Goal: Information Seeking & Learning: Find specific page/section

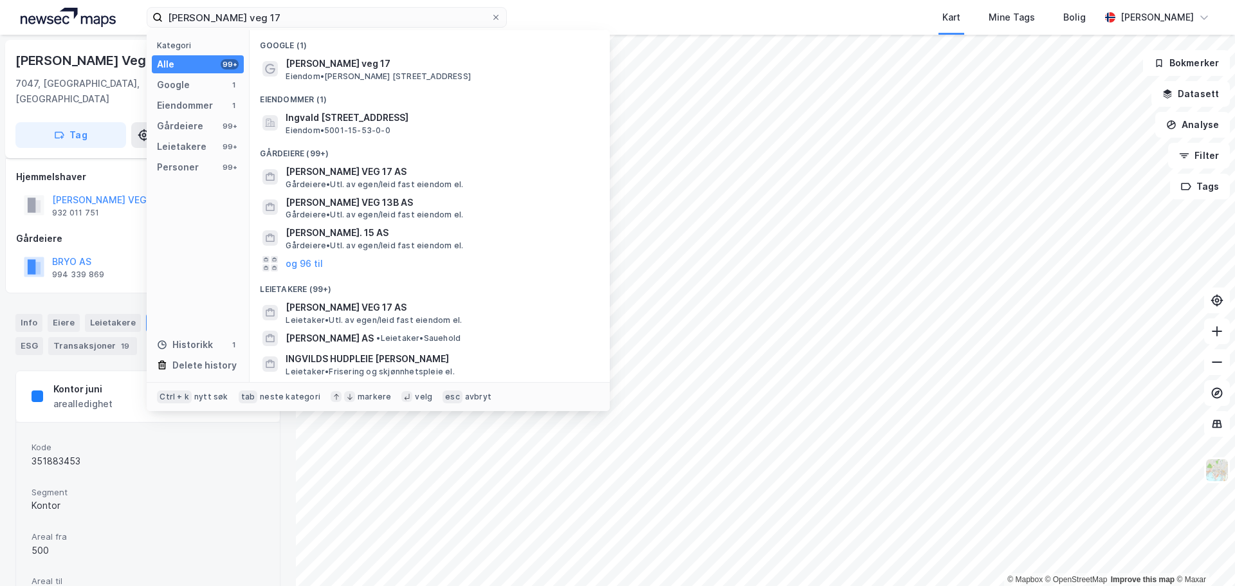
click at [336, 22] on input "[PERSON_NAME] veg 17" at bounding box center [327, 17] width 328 height 19
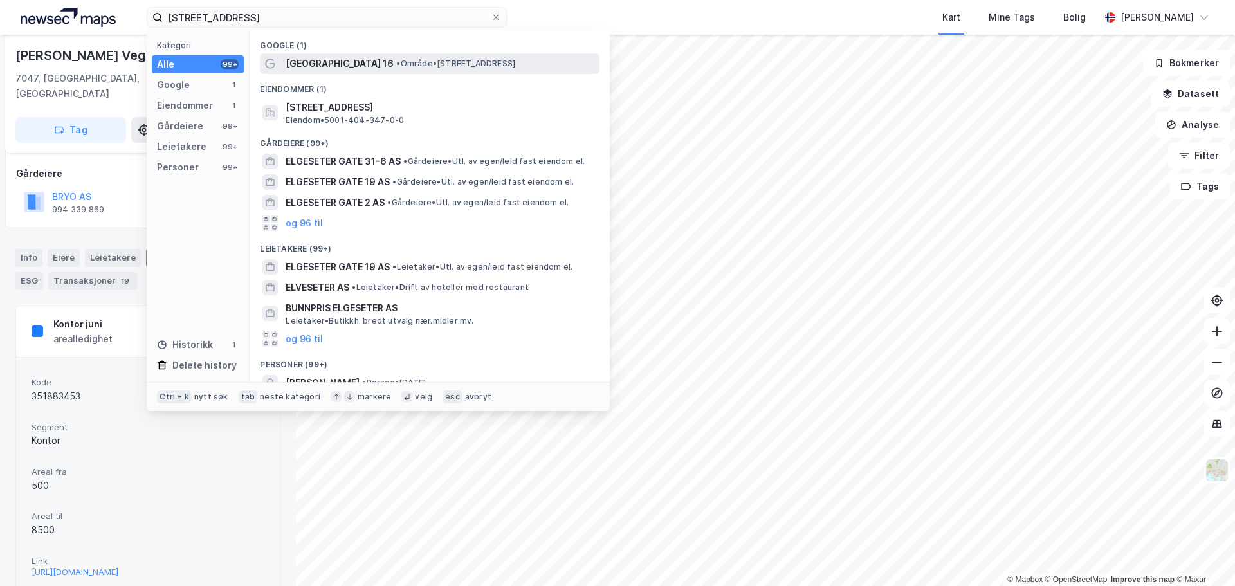
click at [344, 59] on span "[GEOGRAPHIC_DATA] 16" at bounding box center [340, 63] width 108 height 15
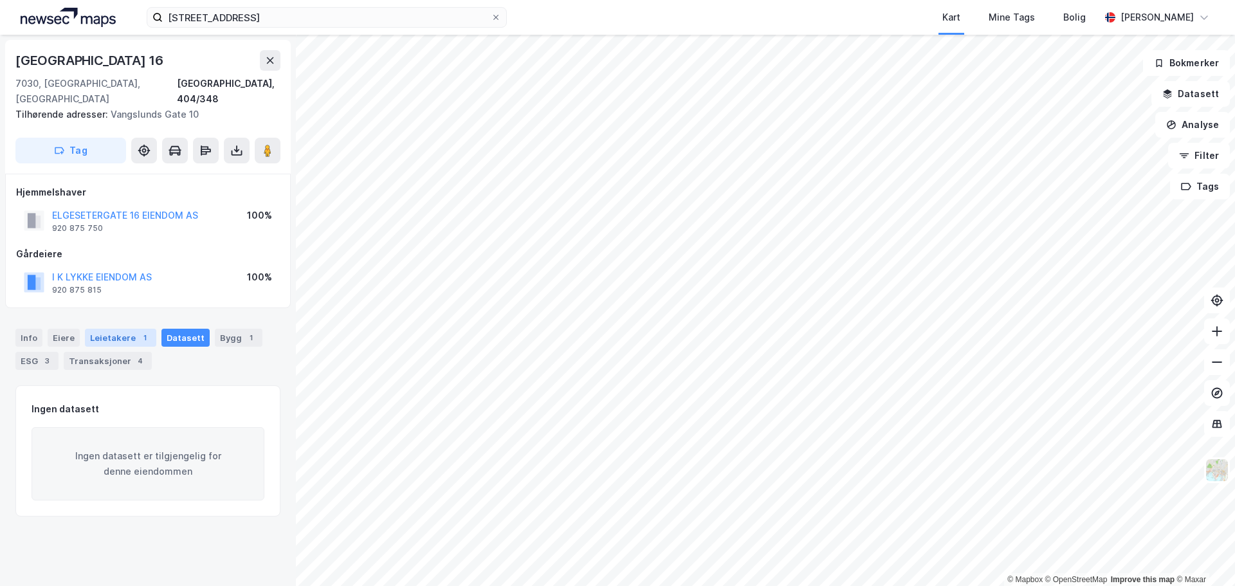
click at [127, 329] on div "Leietakere 1" at bounding box center [120, 338] width 71 height 18
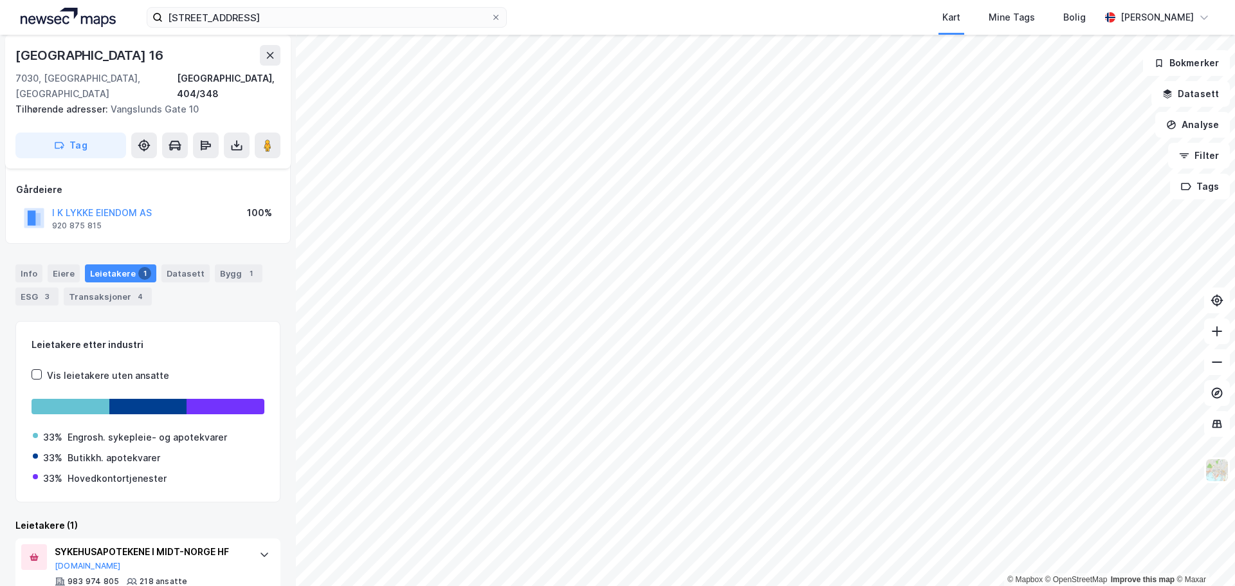
scroll to position [97, 0]
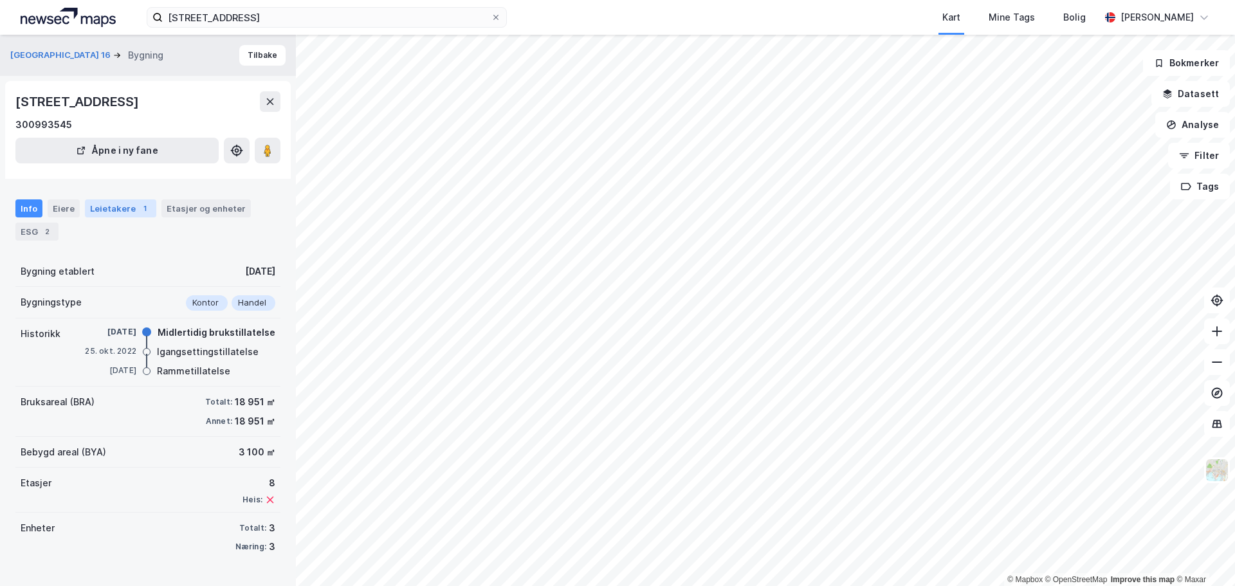
click at [129, 207] on div "Leietakere 1" at bounding box center [120, 208] width 71 height 18
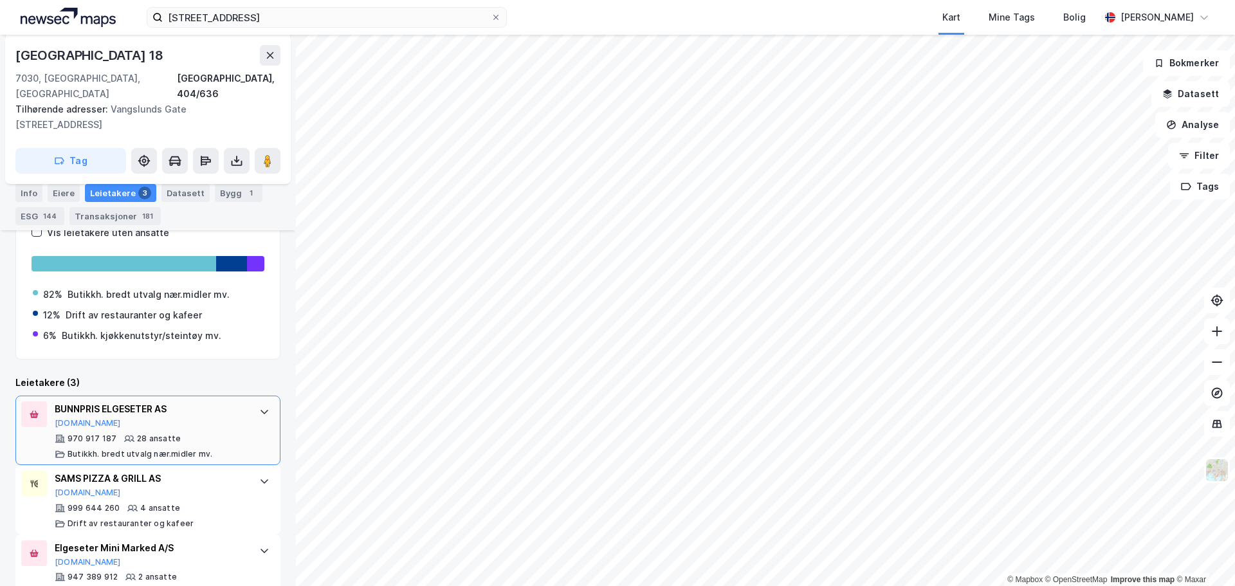
scroll to position [328, 0]
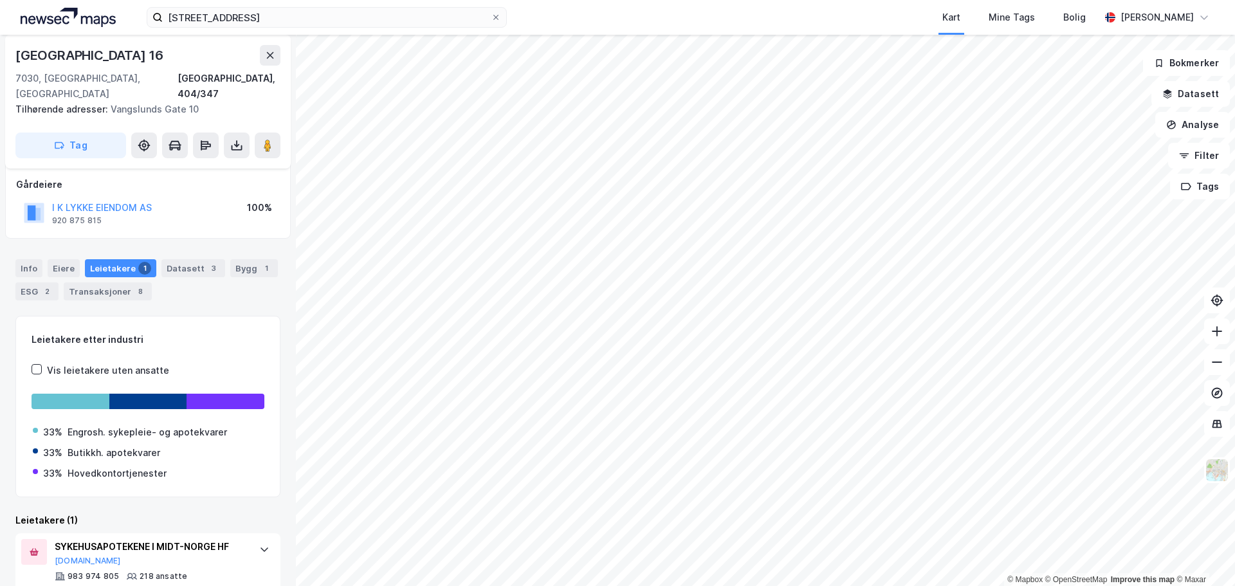
scroll to position [97, 0]
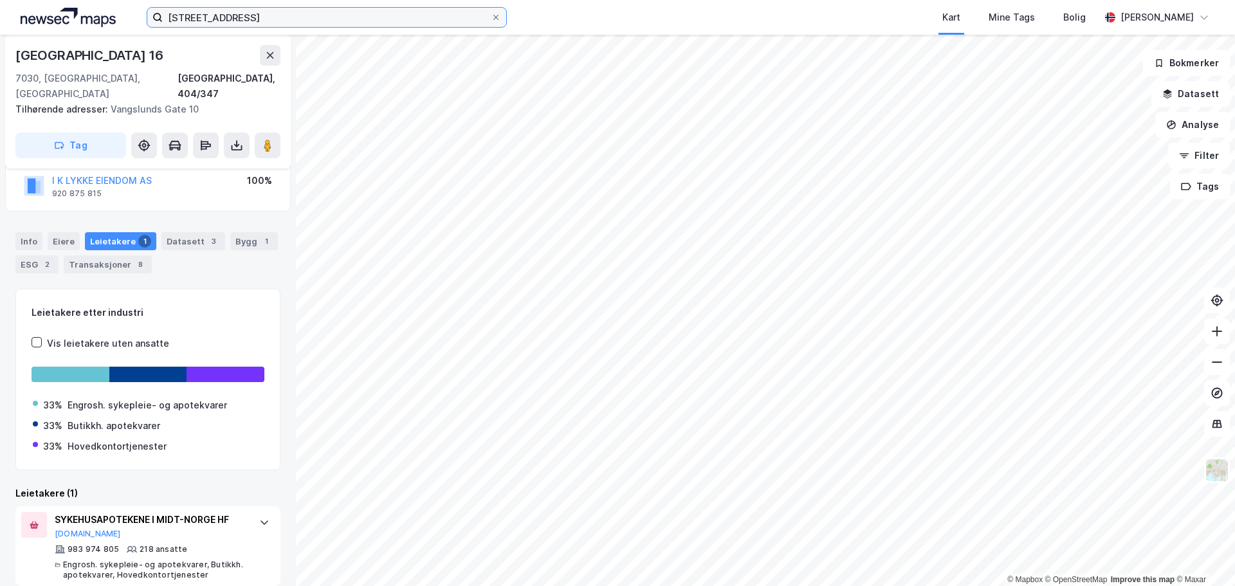
click at [253, 15] on input "[STREET_ADDRESS]" at bounding box center [327, 17] width 328 height 19
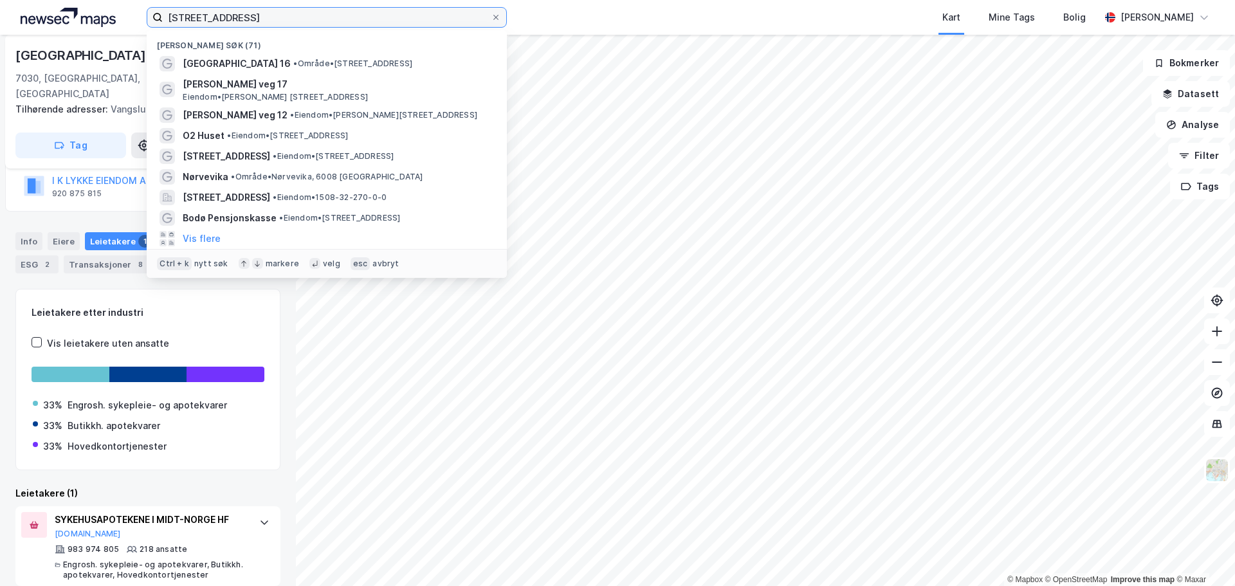
click at [253, 15] on input "[STREET_ADDRESS]" at bounding box center [327, 17] width 328 height 19
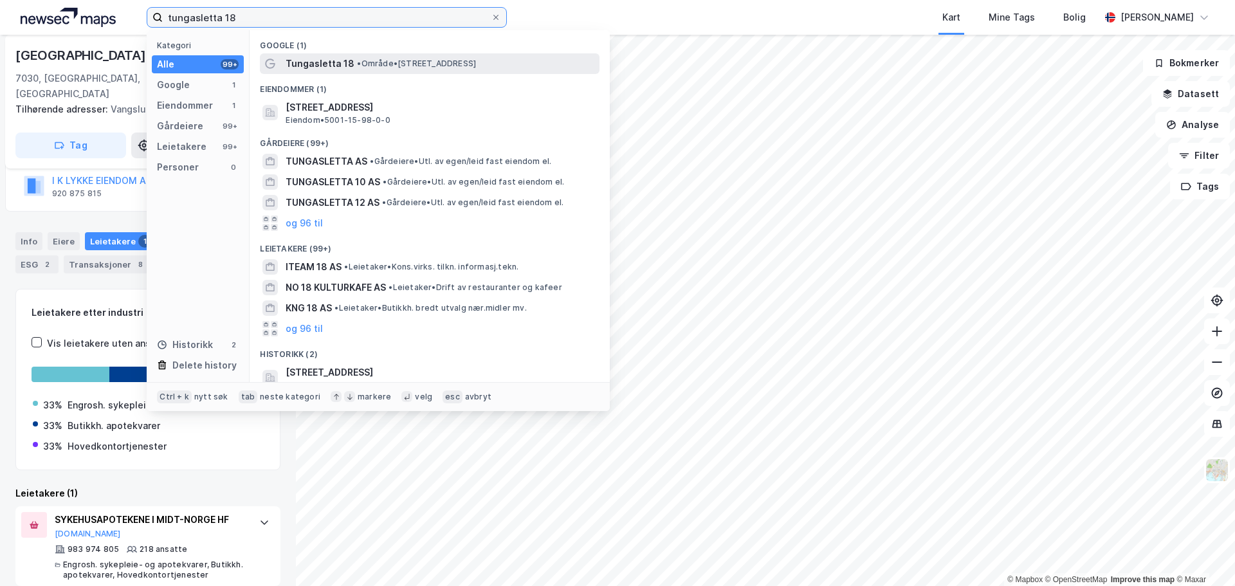
type input "tungasletta 18"
click at [407, 63] on span "• Område • [STREET_ADDRESS]" at bounding box center [416, 64] width 119 height 10
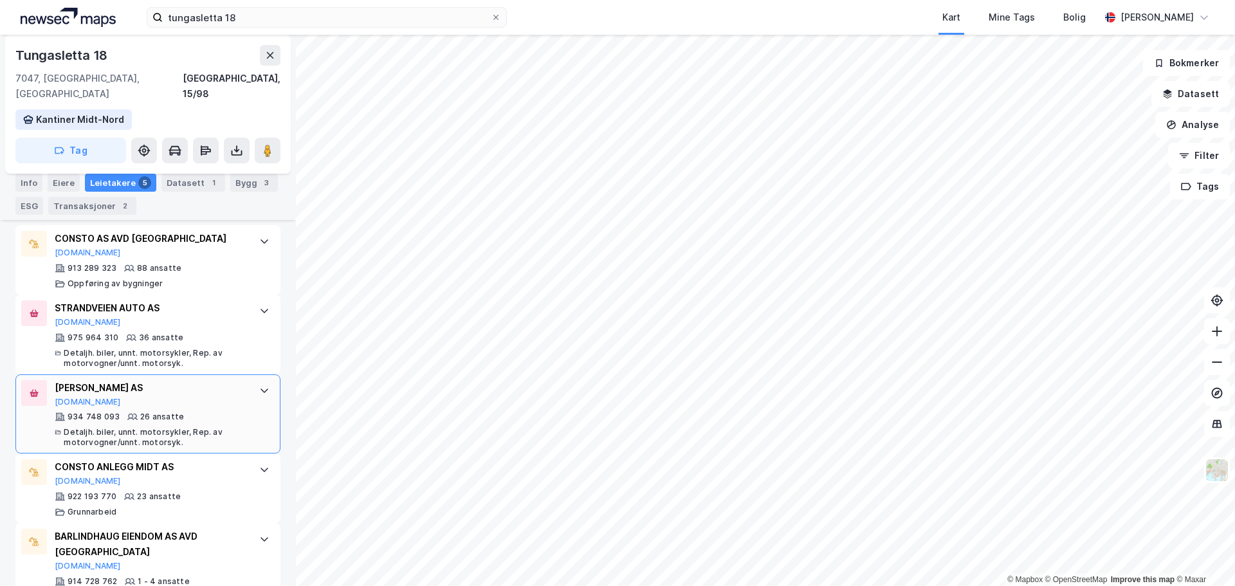
scroll to position [483, 0]
